Goal: Use online tool/utility: Utilize a website feature to perform a specific function

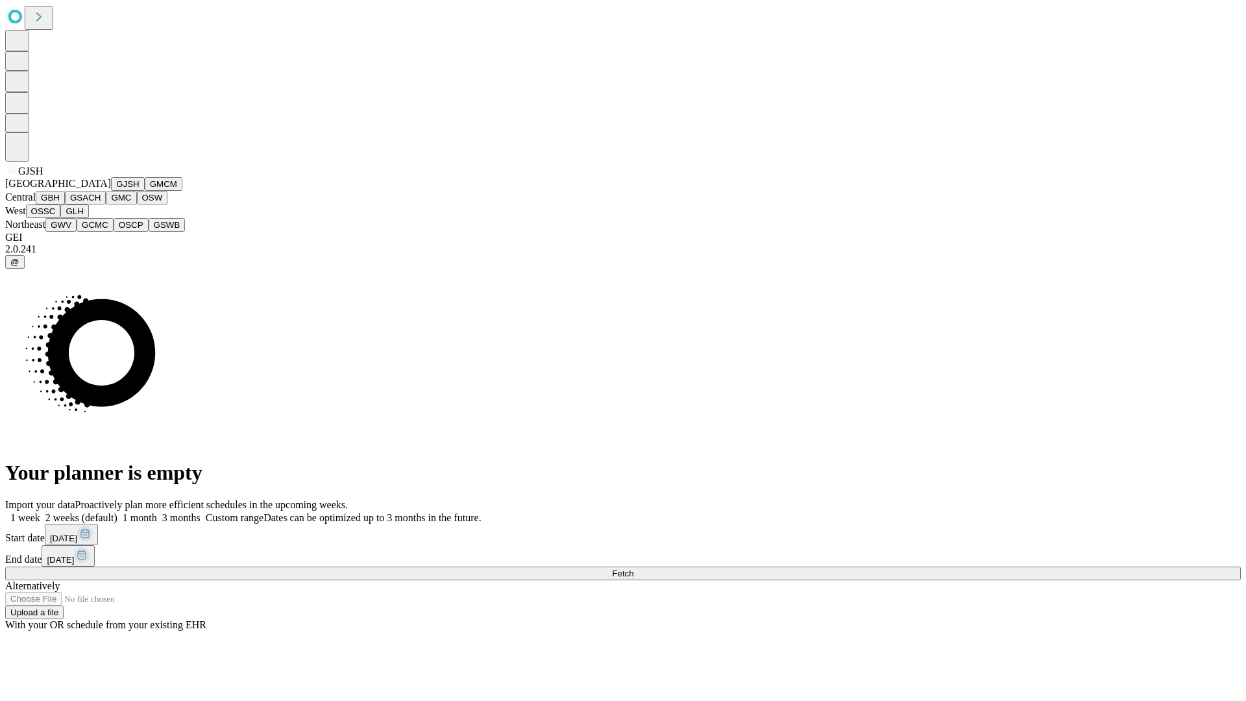
click at [111, 191] on button "GJSH" at bounding box center [128, 184] width 34 height 14
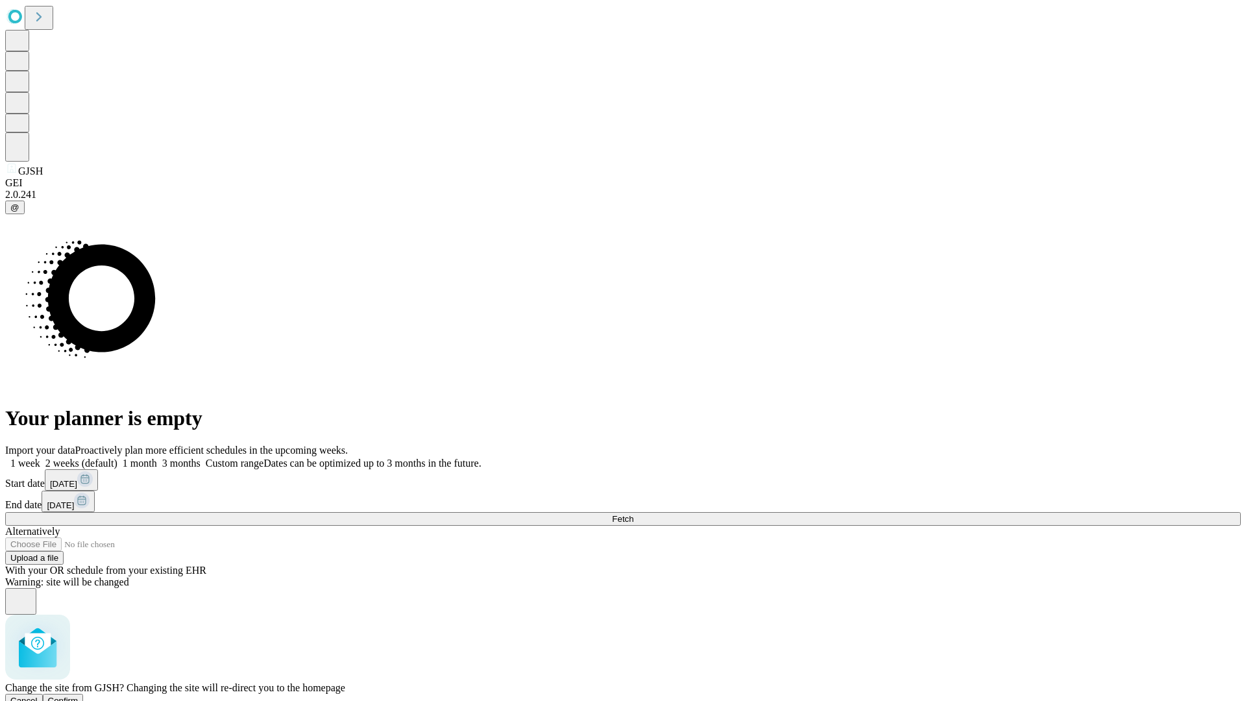
click at [79, 696] on span "Confirm" at bounding box center [63, 701] width 31 height 10
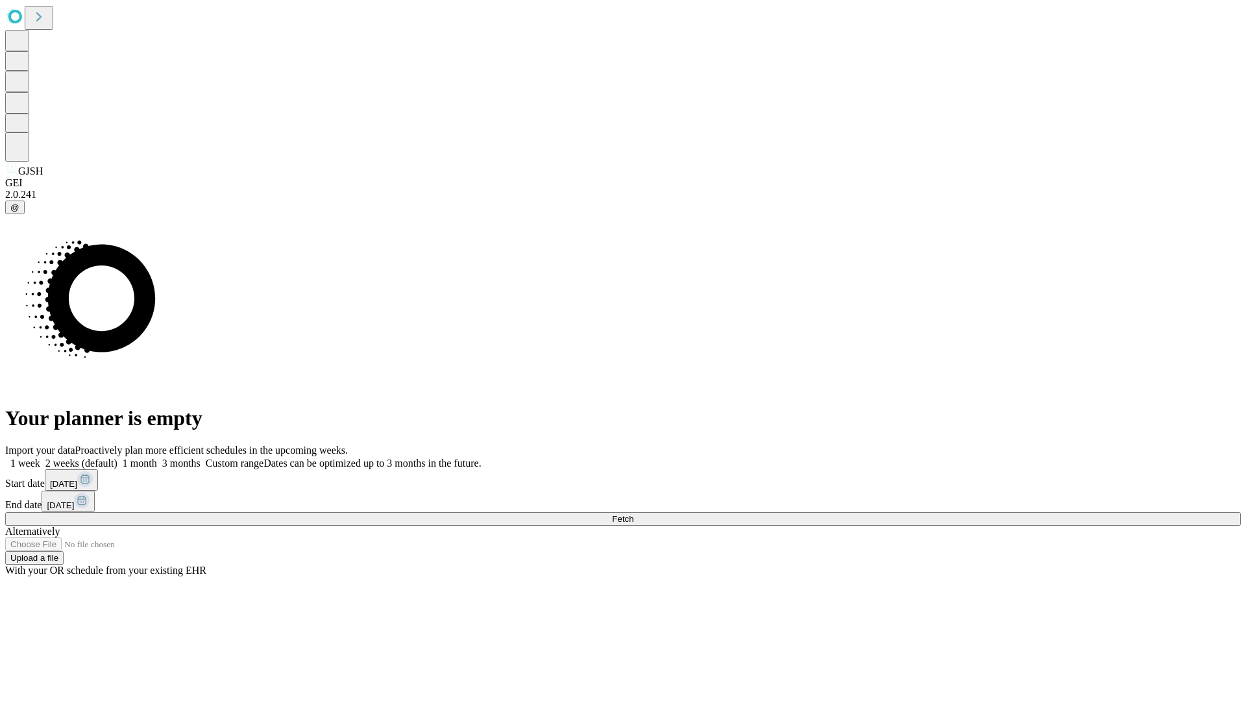
click at [117, 458] on label "2 weeks (default)" at bounding box center [78, 463] width 77 height 11
click at [633, 514] on span "Fetch" at bounding box center [622, 519] width 21 height 10
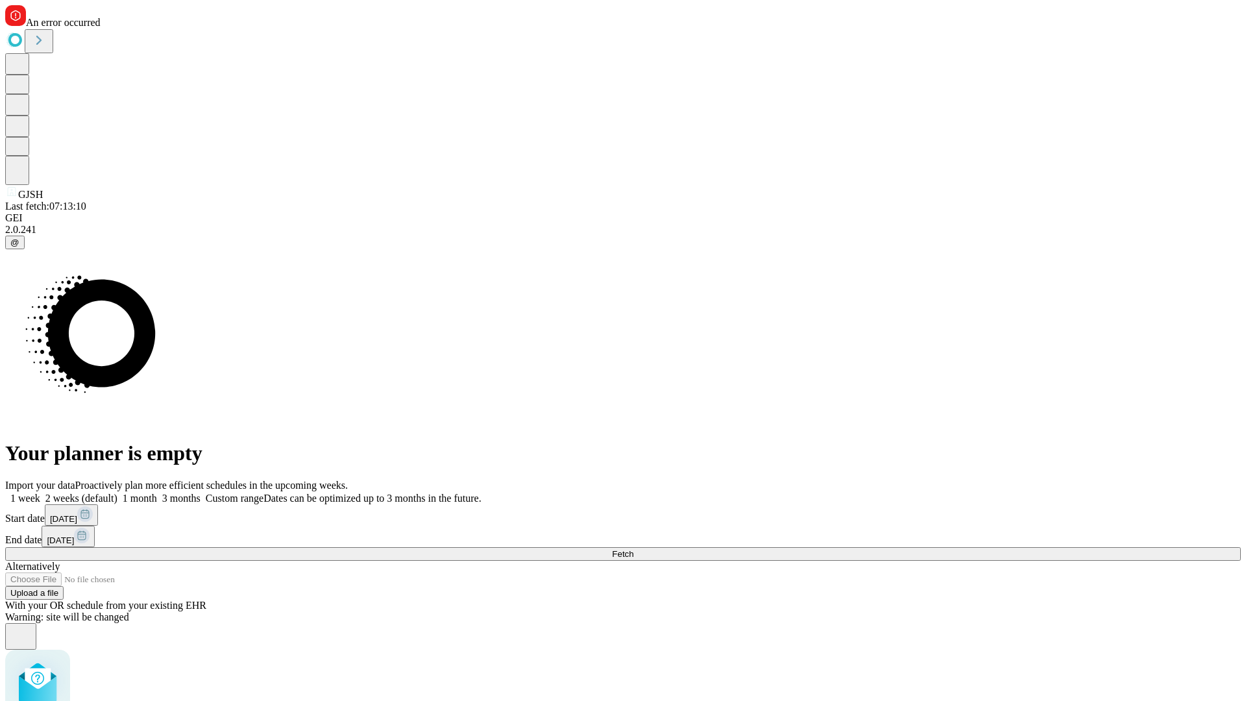
click at [117, 493] on label "2 weeks (default)" at bounding box center [78, 498] width 77 height 11
click at [633, 549] on span "Fetch" at bounding box center [622, 554] width 21 height 10
click at [117, 493] on label "2 weeks (default)" at bounding box center [78, 498] width 77 height 11
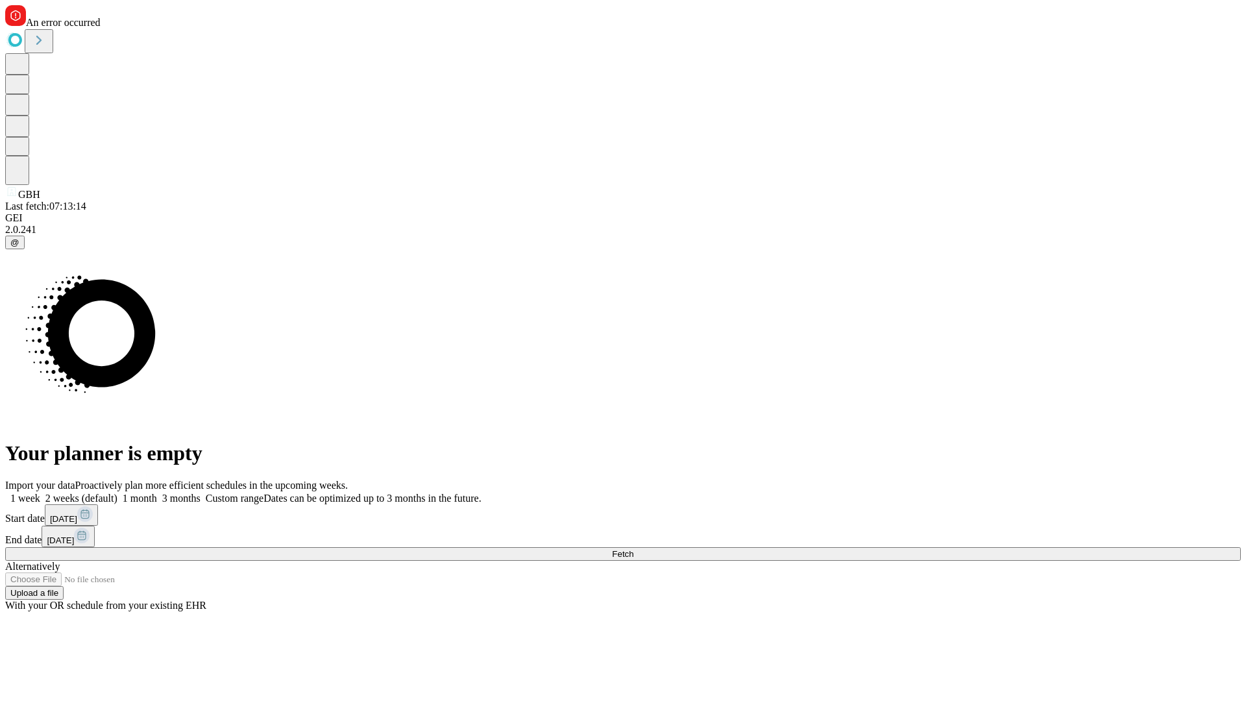
click at [633, 549] on span "Fetch" at bounding box center [622, 554] width 21 height 10
click at [117, 493] on label "2 weeks (default)" at bounding box center [78, 498] width 77 height 11
click at [633, 549] on span "Fetch" at bounding box center [622, 554] width 21 height 10
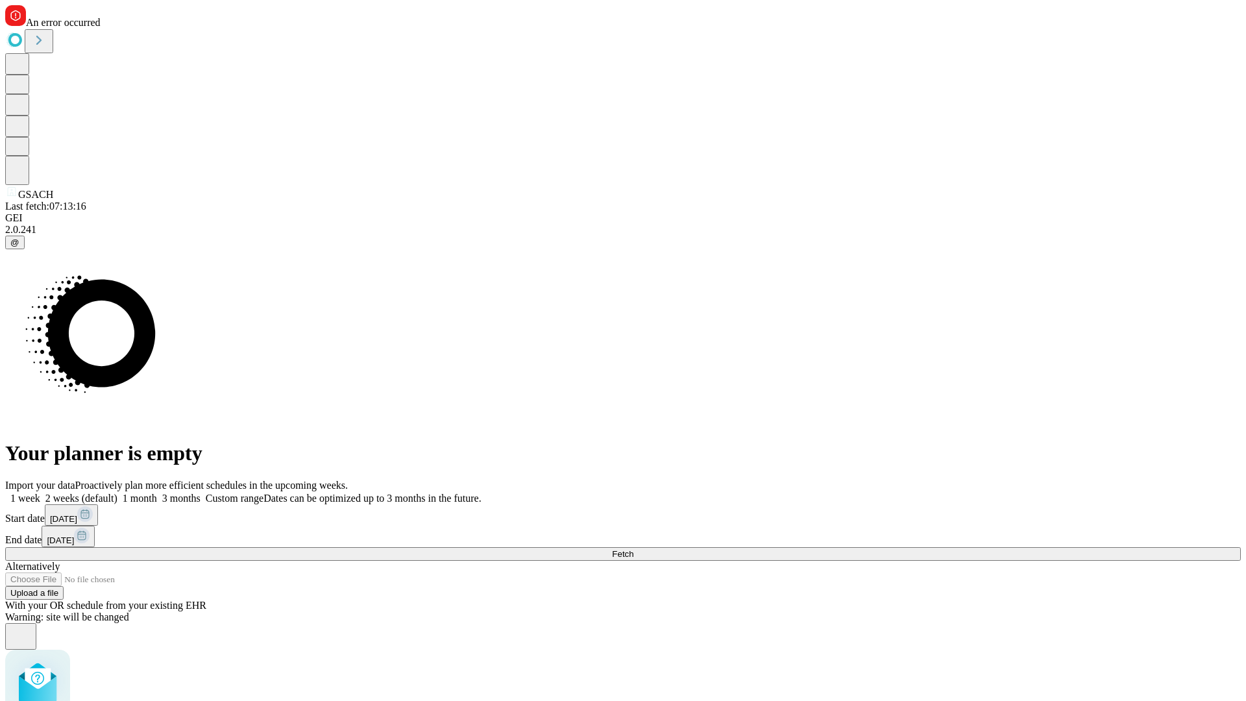
click at [117, 493] on label "2 weeks (default)" at bounding box center [78, 498] width 77 height 11
click at [633, 549] on span "Fetch" at bounding box center [622, 554] width 21 height 10
click at [117, 493] on label "2 weeks (default)" at bounding box center [78, 498] width 77 height 11
click at [633, 549] on span "Fetch" at bounding box center [622, 554] width 21 height 10
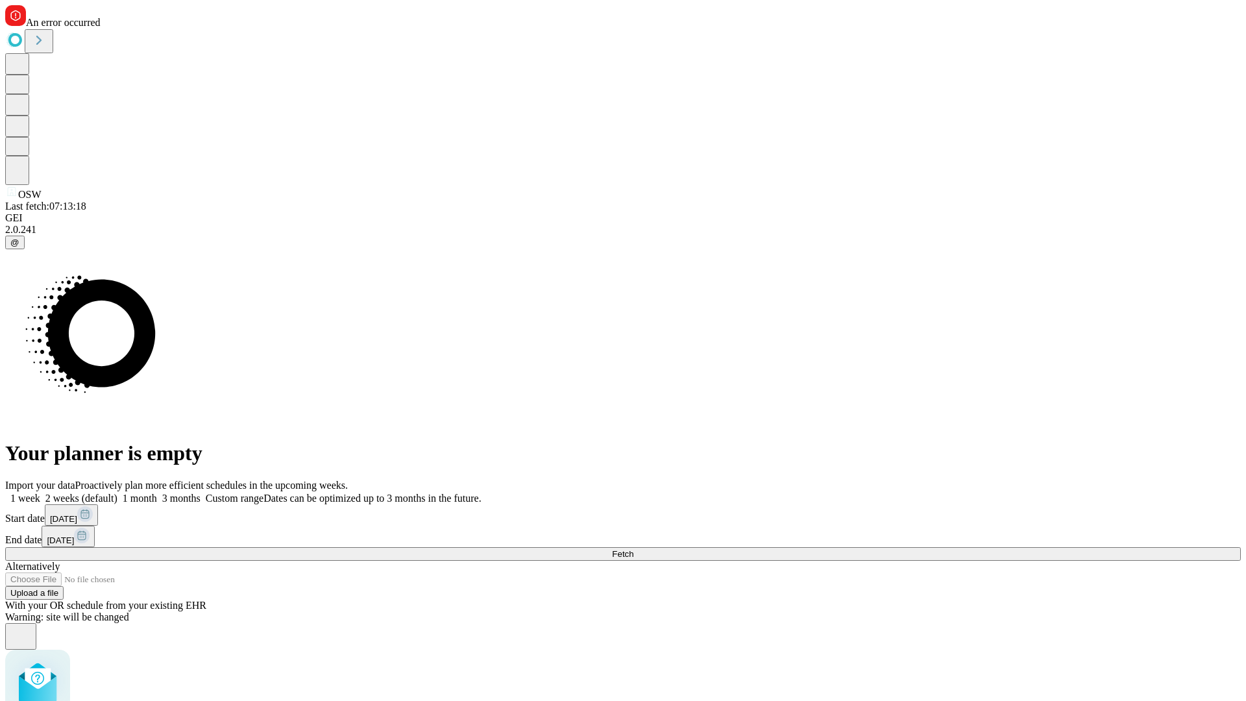
click at [117, 493] on label "2 weeks (default)" at bounding box center [78, 498] width 77 height 11
click at [633, 549] on span "Fetch" at bounding box center [622, 554] width 21 height 10
click at [117, 493] on label "2 weeks (default)" at bounding box center [78, 498] width 77 height 11
click at [633, 549] on span "Fetch" at bounding box center [622, 554] width 21 height 10
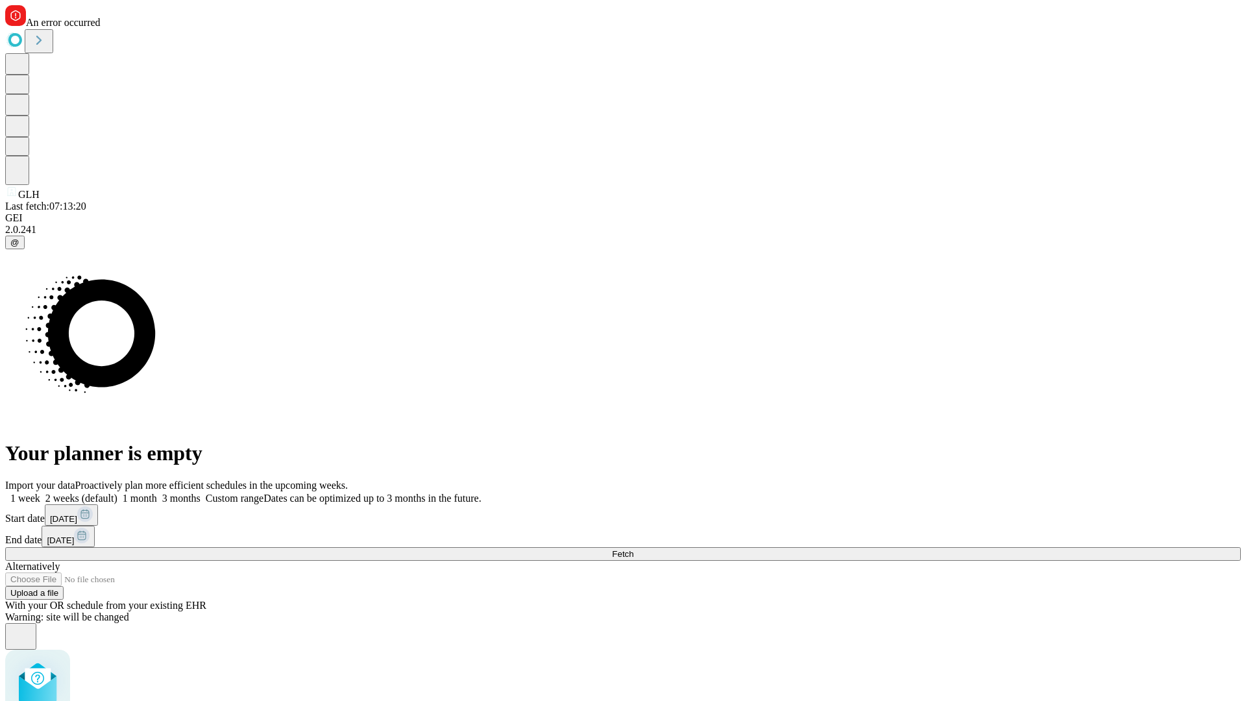
click at [117, 493] on label "2 weeks (default)" at bounding box center [78, 498] width 77 height 11
click at [633, 549] on span "Fetch" at bounding box center [622, 554] width 21 height 10
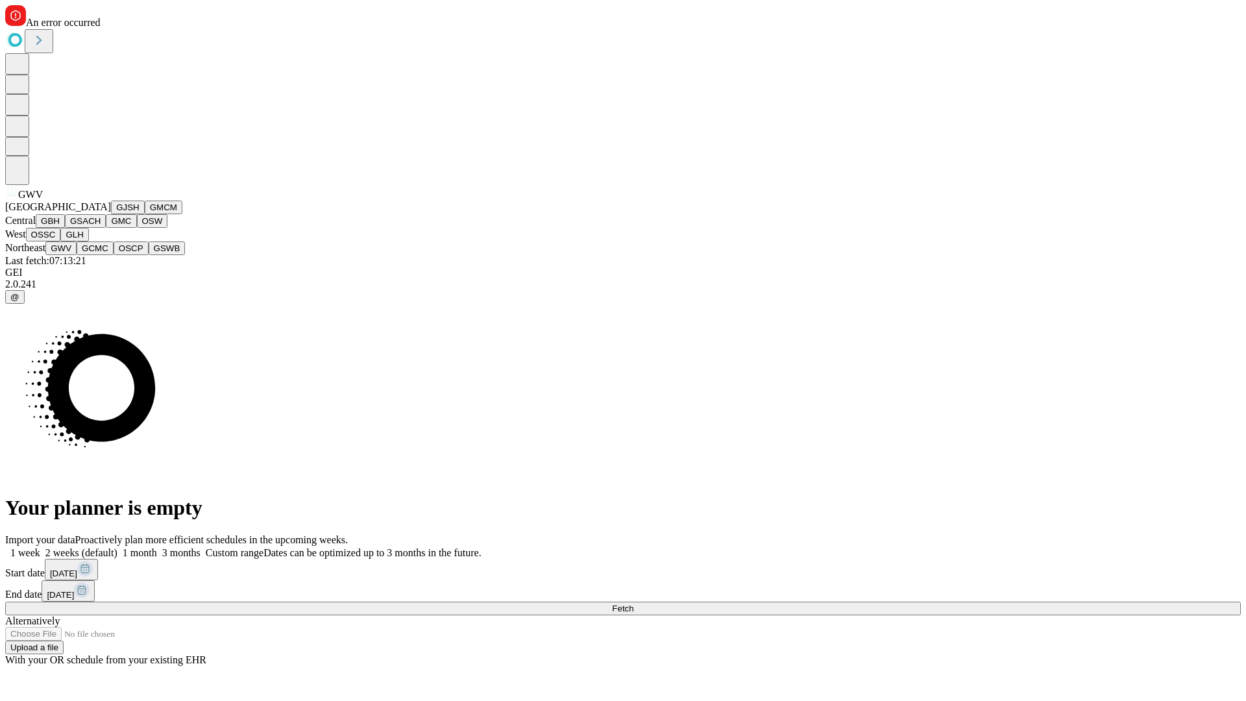
click at [101, 255] on button "GCMC" at bounding box center [95, 248] width 37 height 14
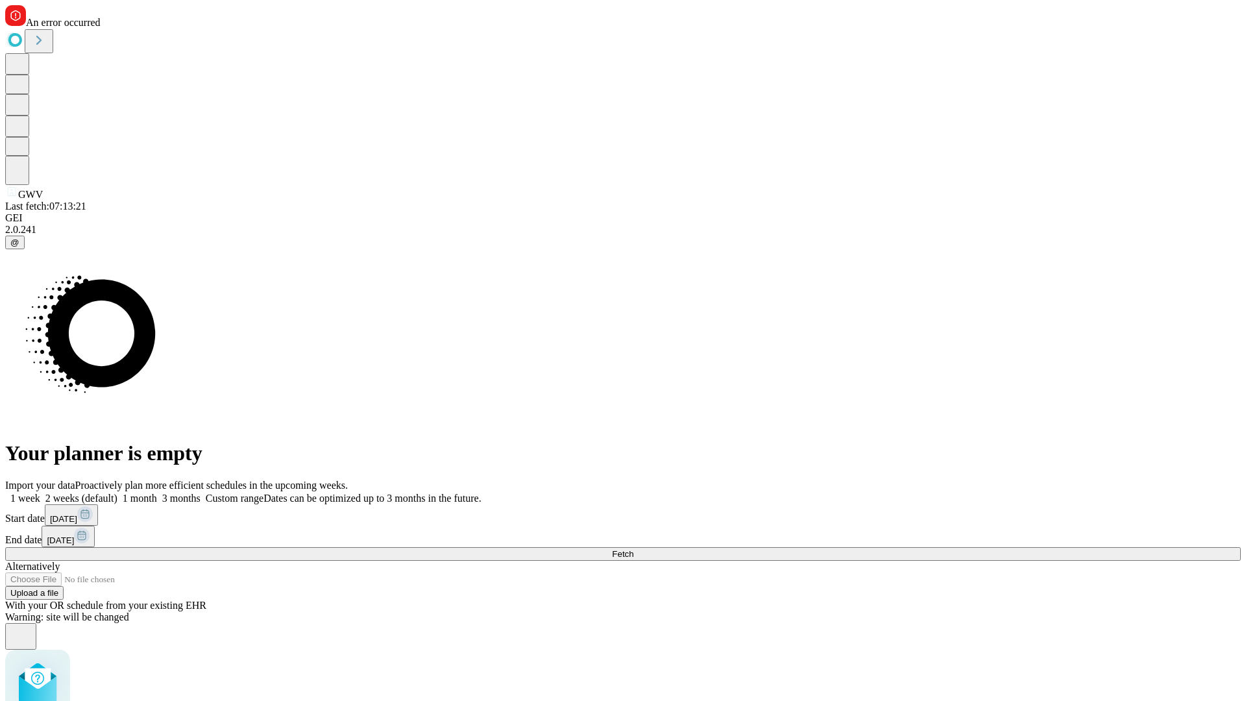
click at [117, 493] on label "2 weeks (default)" at bounding box center [78, 498] width 77 height 11
click at [633, 549] on span "Fetch" at bounding box center [622, 554] width 21 height 10
click at [117, 493] on label "2 weeks (default)" at bounding box center [78, 498] width 77 height 11
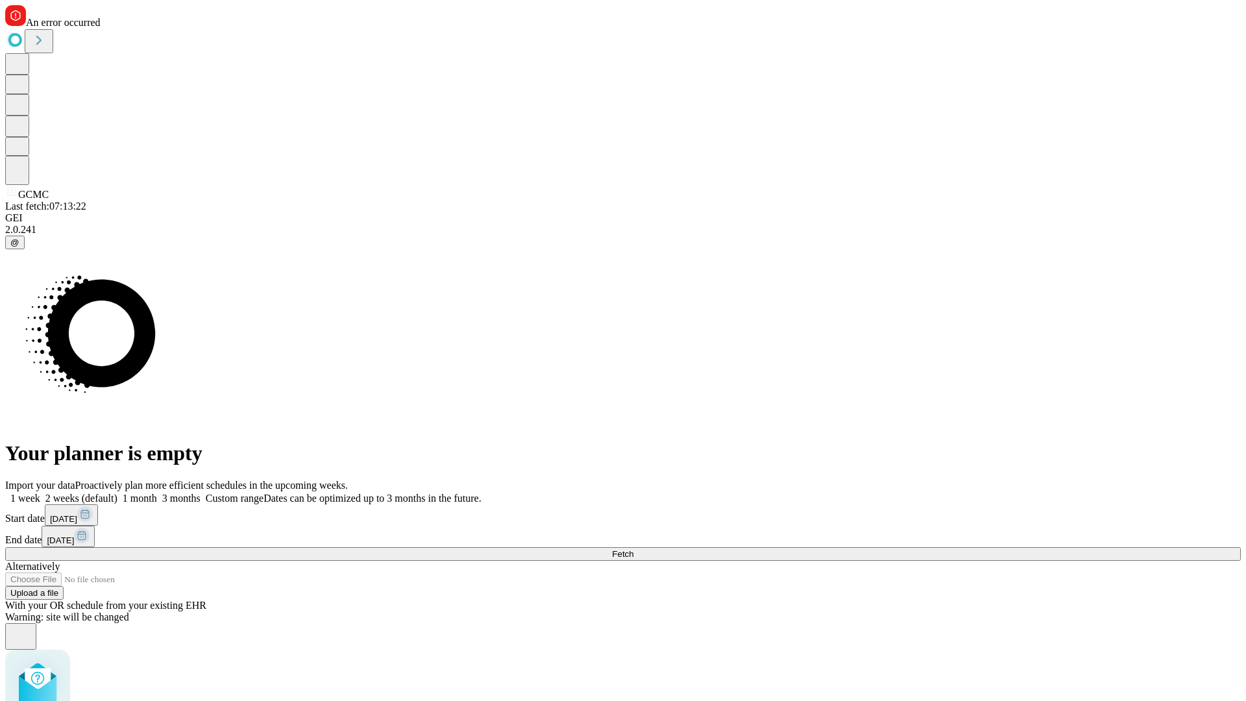
click at [633, 549] on span "Fetch" at bounding box center [622, 554] width 21 height 10
click at [117, 493] on label "2 weeks (default)" at bounding box center [78, 498] width 77 height 11
click at [633, 549] on span "Fetch" at bounding box center [622, 554] width 21 height 10
